Goal: Task Accomplishment & Management: Complete application form

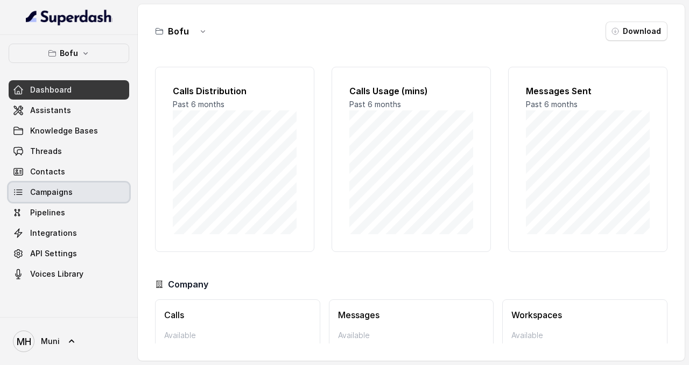
click at [68, 194] on span "Campaigns" at bounding box center [51, 192] width 43 height 11
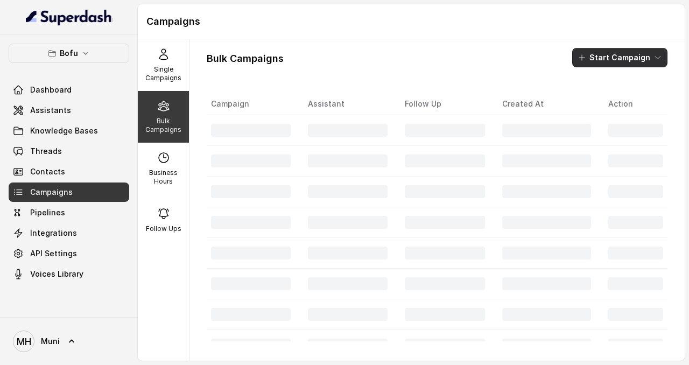
click at [632, 53] on button "Start Campaign" at bounding box center [619, 57] width 95 height 19
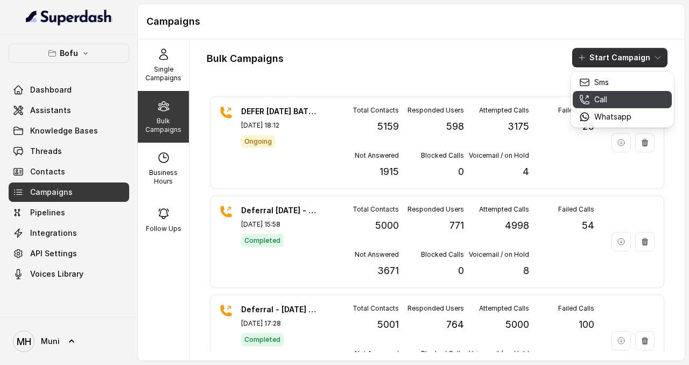
click at [626, 101] on div "Call" at bounding box center [605, 99] width 52 height 11
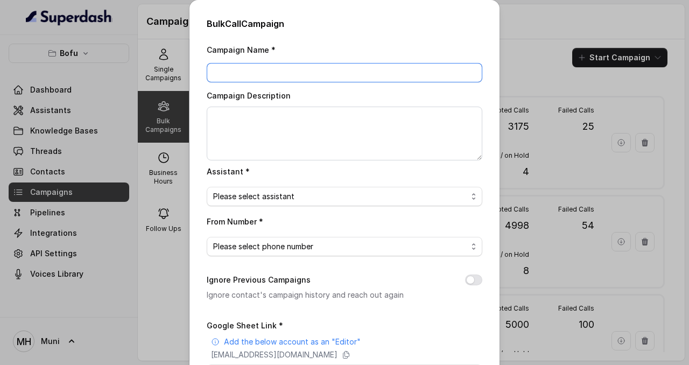
click at [359, 64] on input "Campaign Name *" at bounding box center [345, 72] width 276 height 19
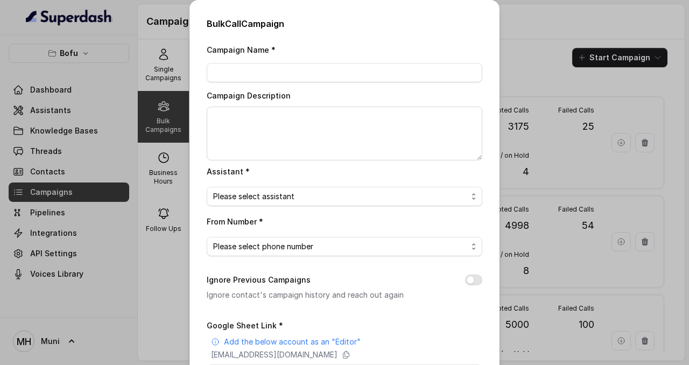
click at [516, 34] on div "Bulk Call Campaign Campaign Name * Campaign Description Assistant * Please sele…" at bounding box center [344, 182] width 689 height 365
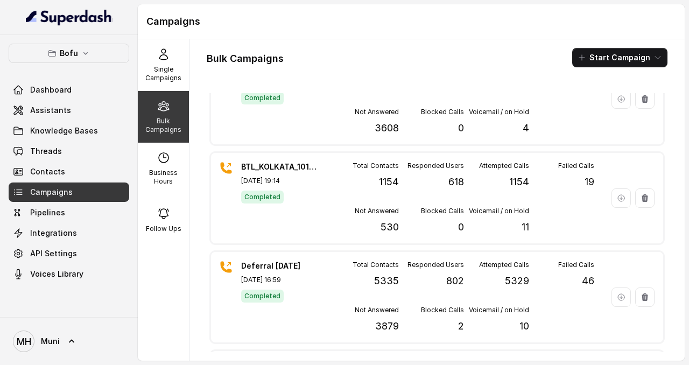
scroll to position [625, 0]
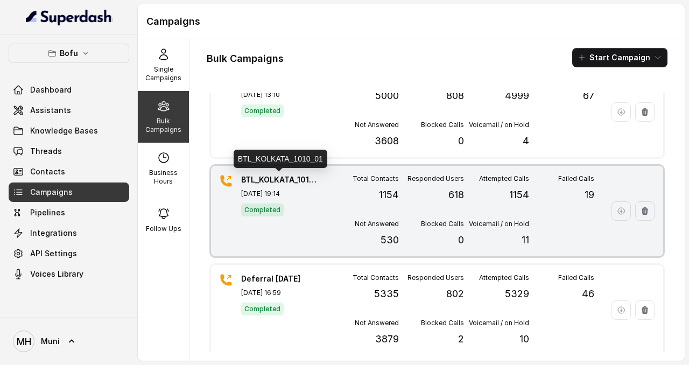
click at [289, 179] on p "BTL_KOLKATA_1010_01" at bounding box center [278, 179] width 75 height 11
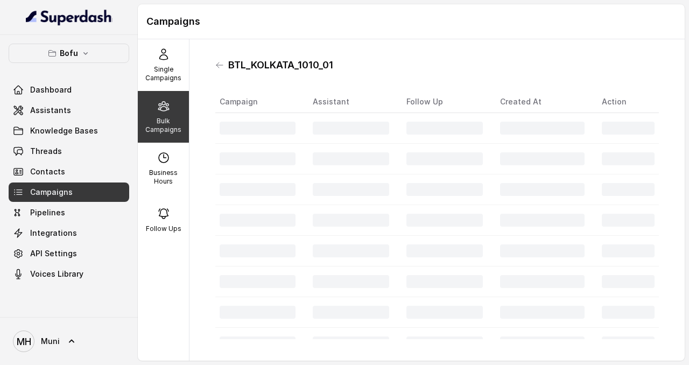
click at [312, 62] on h1 "BTL_KOLKATA_1010_01" at bounding box center [280, 64] width 105 height 17
copy h1 "BTL_KOLKATA_1010_01"
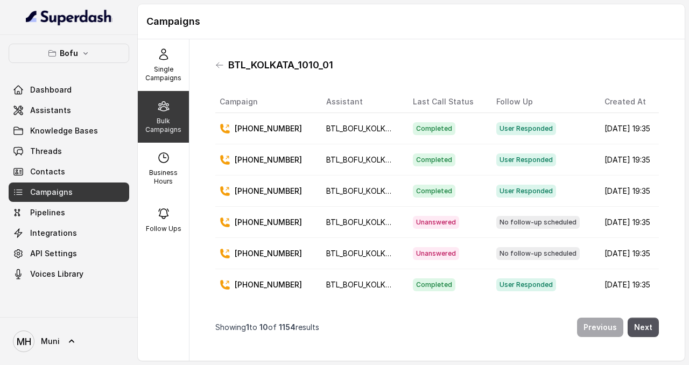
click at [158, 114] on div "Bulk Campaigns" at bounding box center [163, 117] width 51 height 52
click at [164, 64] on div "Single Campaigns" at bounding box center [163, 65] width 51 height 52
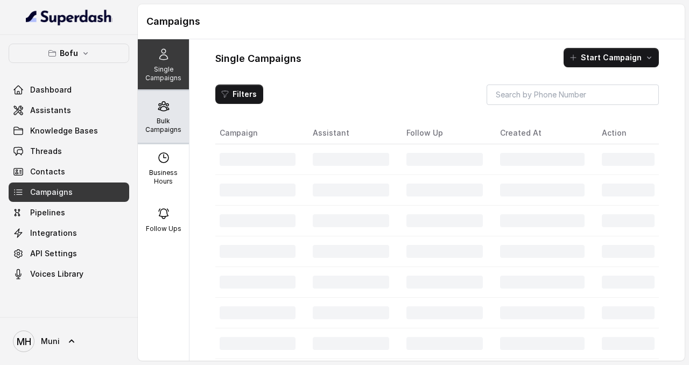
click at [168, 114] on div "Bulk Campaigns" at bounding box center [163, 117] width 51 height 52
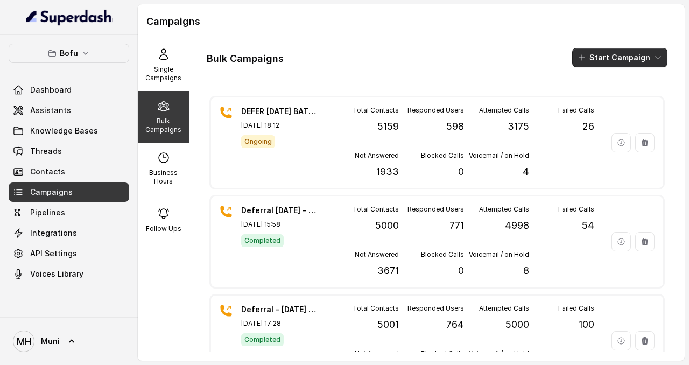
click at [610, 59] on button "Start Campaign" at bounding box center [619, 57] width 95 height 19
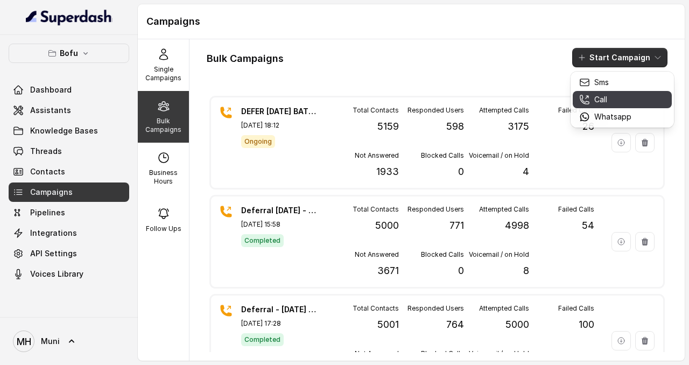
click at [613, 99] on div "Call" at bounding box center [605, 99] width 52 height 11
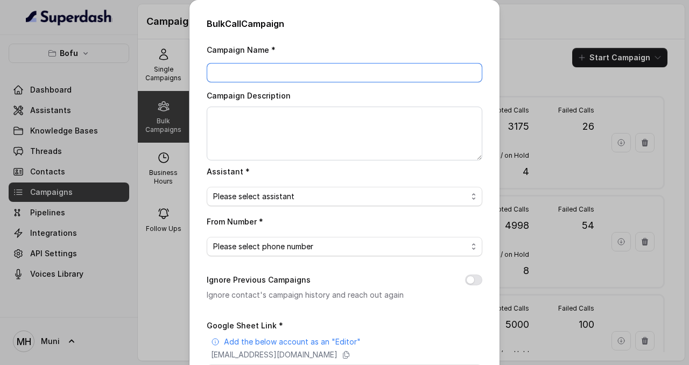
click at [341, 71] on input "Campaign Name *" at bounding box center [345, 72] width 276 height 19
paste input "BTL_KOLKATA_1010_01"
click at [271, 72] on input "BTL_KOLKATA_1010_01" at bounding box center [345, 72] width 276 height 19
type input "BTL_KOLKATA_1410_01"
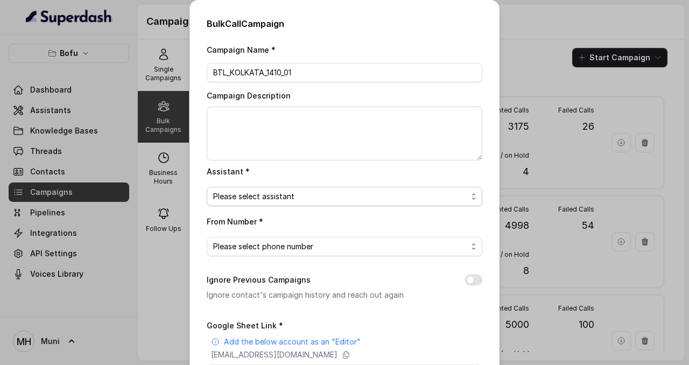
click at [287, 197] on span "Please select assistant" at bounding box center [340, 196] width 254 height 13
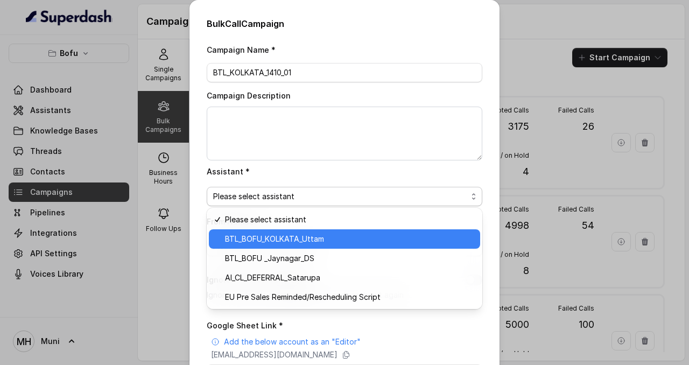
click at [292, 238] on span "BTL_BOFU_KOLKATA_Uttam" at bounding box center [349, 238] width 249 height 13
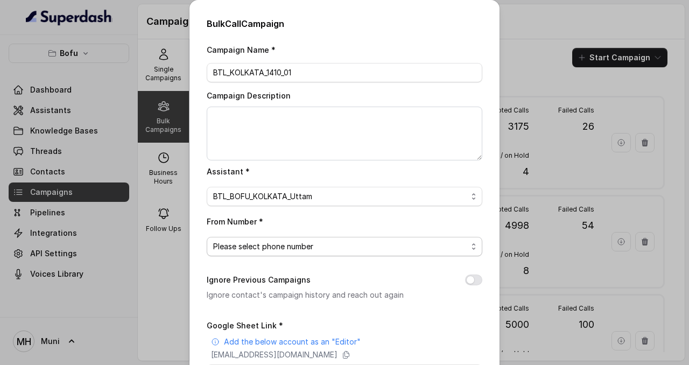
click at [289, 245] on span "Please select phone number" at bounding box center [340, 246] width 254 height 13
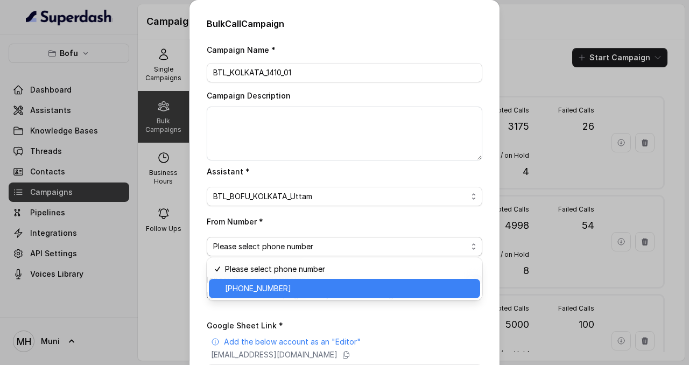
click at [285, 292] on span "[PHONE_NUMBER]" at bounding box center [349, 288] width 249 height 13
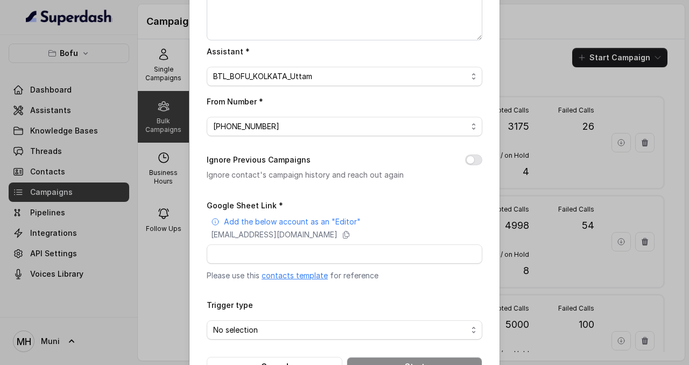
scroll to position [156, 0]
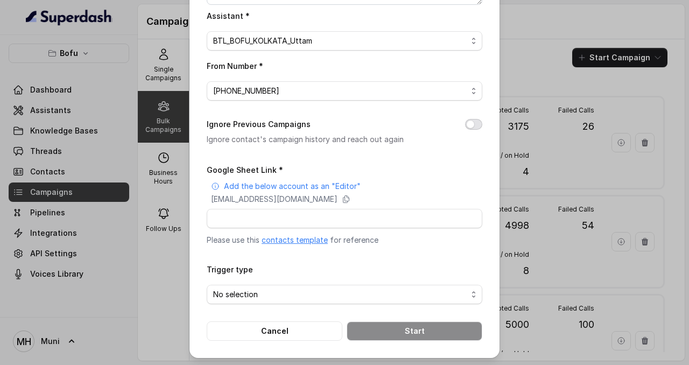
click at [474, 123] on button "Ignore Previous Campaigns" at bounding box center [473, 124] width 17 height 11
click at [350, 199] on icon at bounding box center [346, 199] width 9 height 9
click at [312, 226] on input "Google Sheet Link *" at bounding box center [345, 218] width 276 height 19
paste input "[URL][DOMAIN_NAME]"
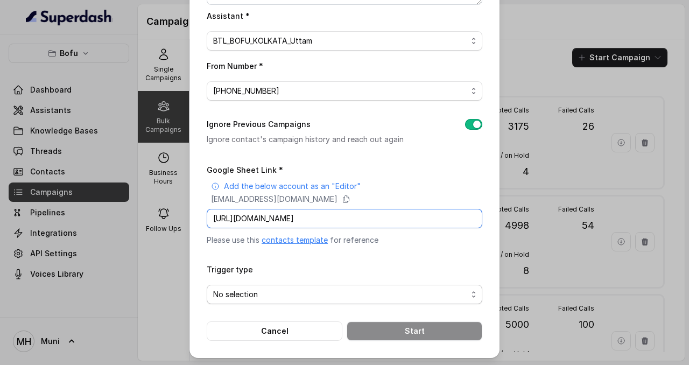
type input "[URL][DOMAIN_NAME]"
click at [280, 293] on span "No selection" at bounding box center [340, 294] width 254 height 13
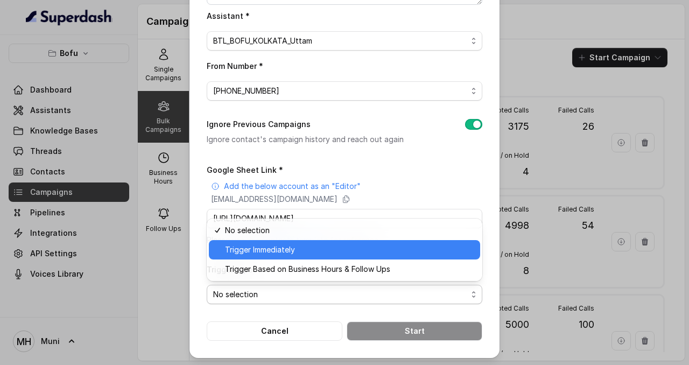
click at [266, 245] on span "Trigger Immediately" at bounding box center [349, 249] width 249 height 13
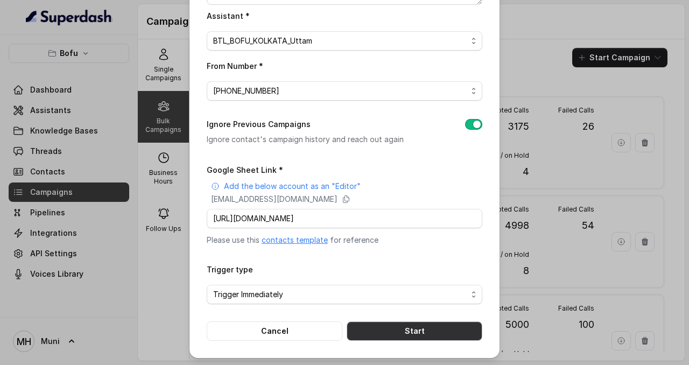
click at [420, 332] on button "Start" at bounding box center [415, 330] width 136 height 19
